Goal: Complete application form

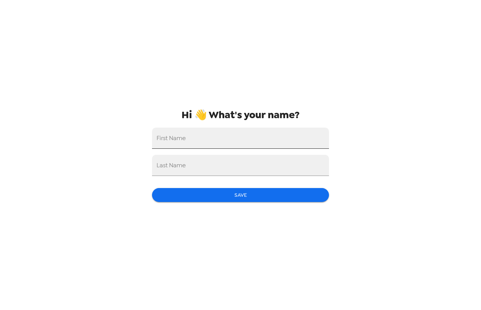
click at [245, 148] on input "First Name" at bounding box center [240, 138] width 177 height 21
type input "kylah"
click at [244, 159] on input "Last Name" at bounding box center [240, 165] width 177 height 21
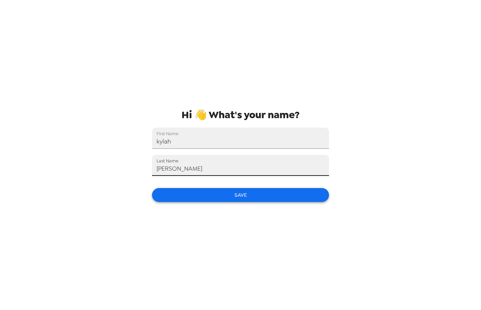
type input "[PERSON_NAME]"
click at [246, 193] on button "Save" at bounding box center [240, 195] width 177 height 14
